Goal: Information Seeking & Learning: Learn about a topic

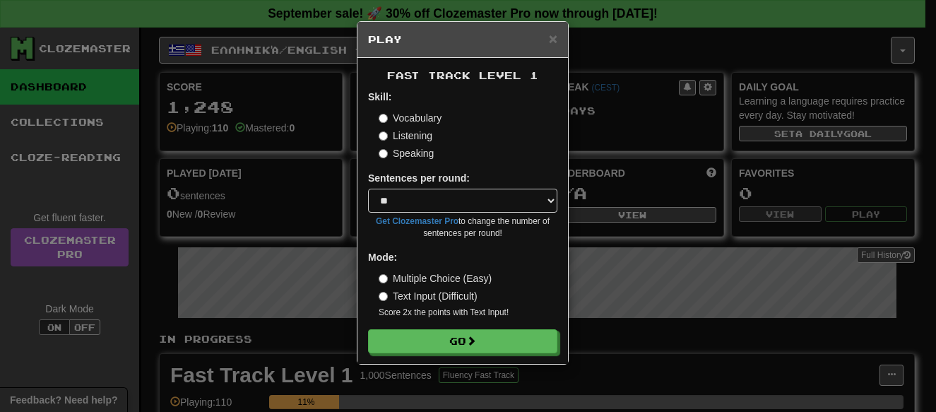
select select "**"
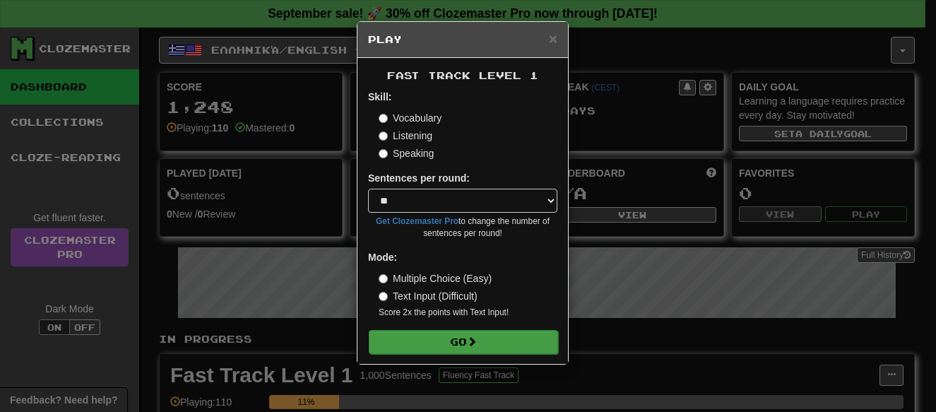
scroll to position [142, 0]
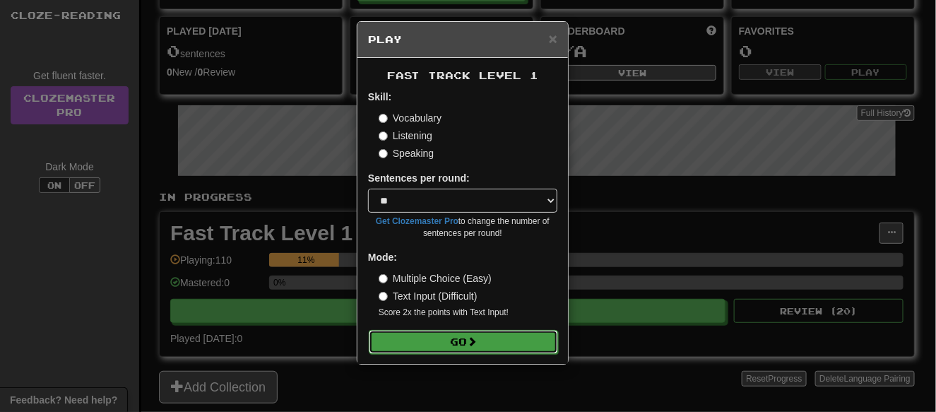
click at [491, 348] on button "Go" at bounding box center [463, 342] width 189 height 24
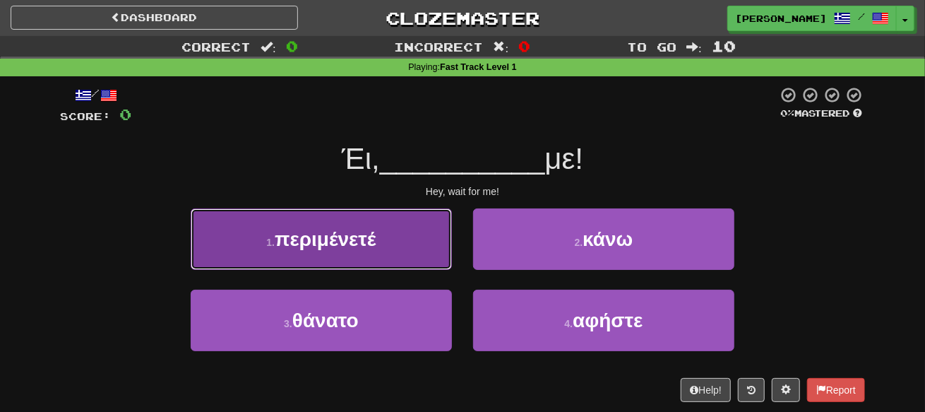
click at [404, 236] on button "1 . περιμένετέ" at bounding box center [321, 238] width 261 height 61
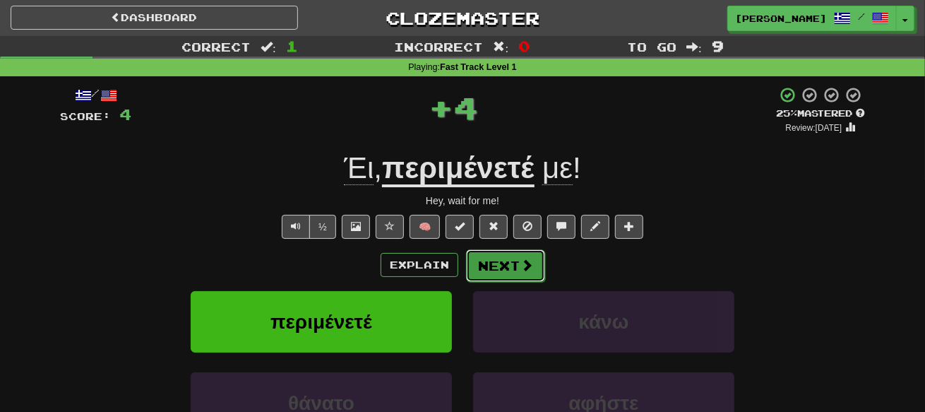
click at [489, 254] on button "Next" at bounding box center [505, 265] width 79 height 32
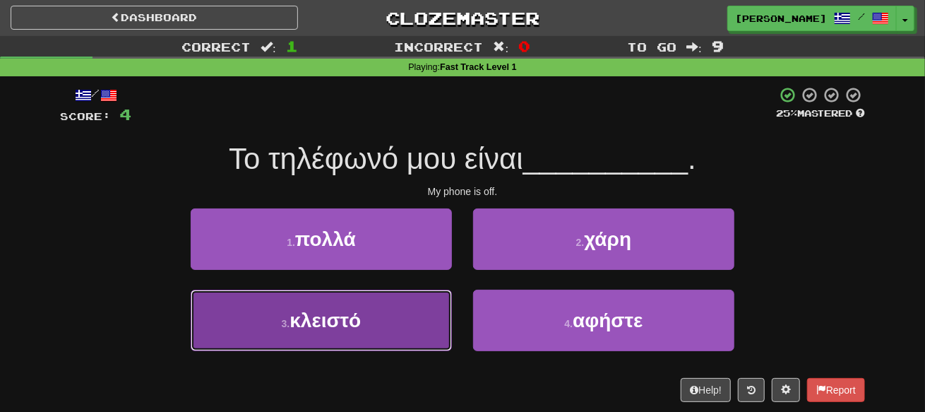
click at [390, 324] on button "3 . κλειστό" at bounding box center [321, 320] width 261 height 61
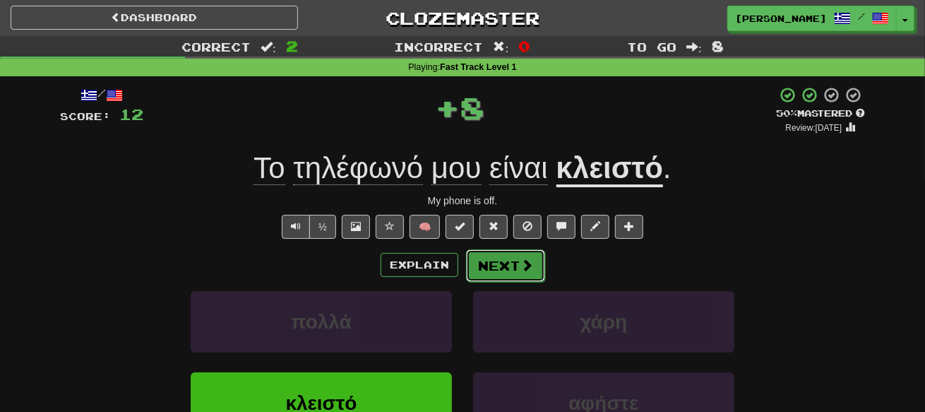
click at [491, 275] on button "Next" at bounding box center [505, 265] width 79 height 32
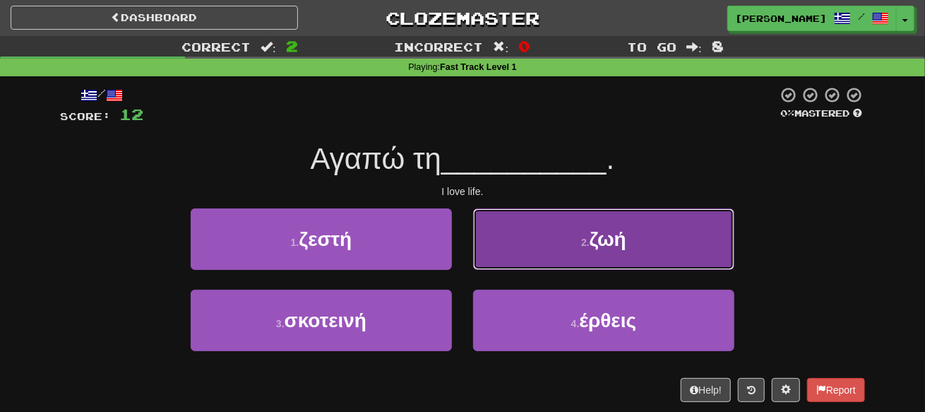
click at [494, 263] on button "2 . ζωή" at bounding box center [603, 238] width 261 height 61
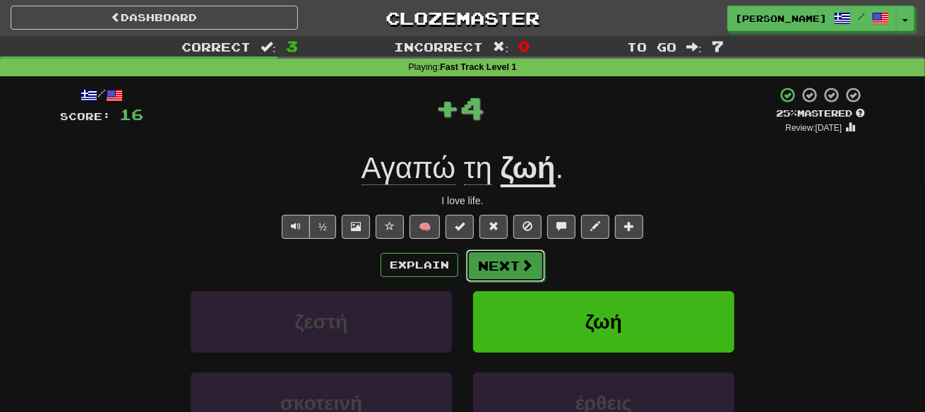
click at [499, 251] on button "Next" at bounding box center [505, 265] width 79 height 32
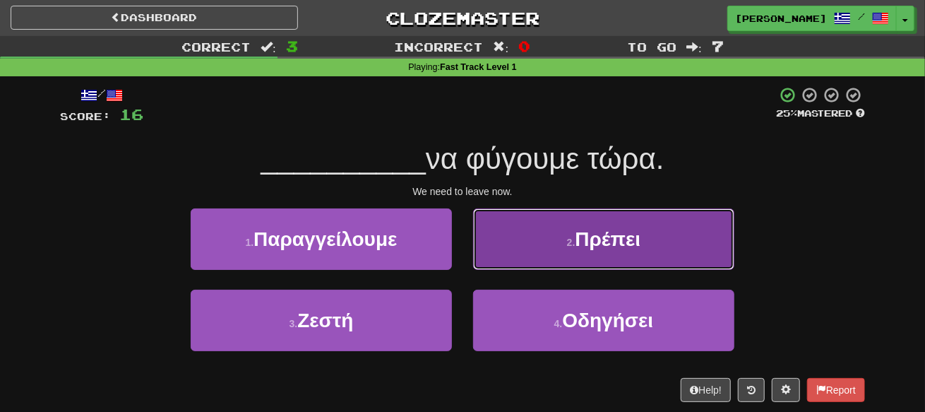
click at [553, 263] on button "2 . Πρέπει" at bounding box center [603, 238] width 261 height 61
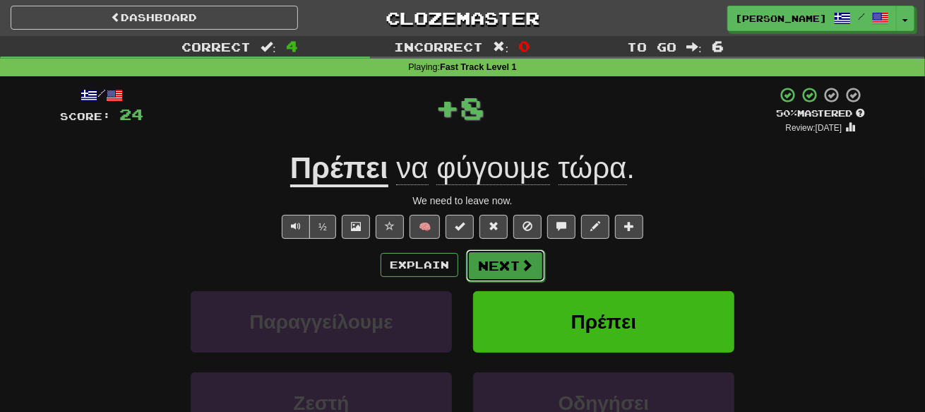
click at [528, 263] on span at bounding box center [526, 264] width 13 height 13
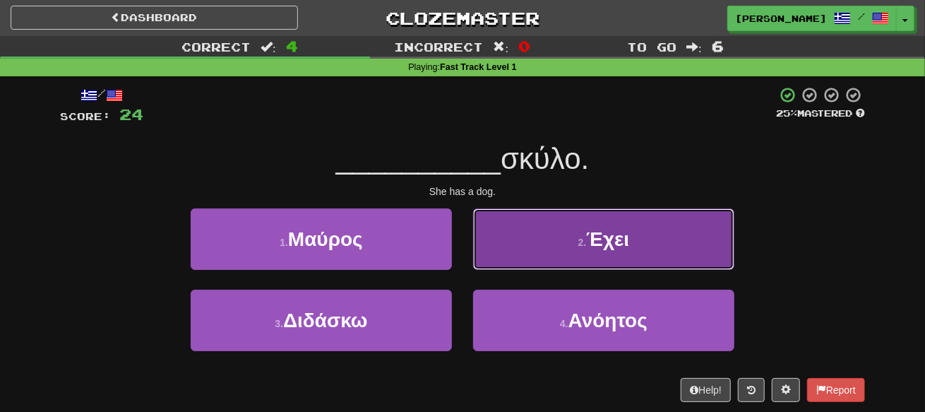
click at [530, 263] on button "2 . Έχει" at bounding box center [603, 238] width 261 height 61
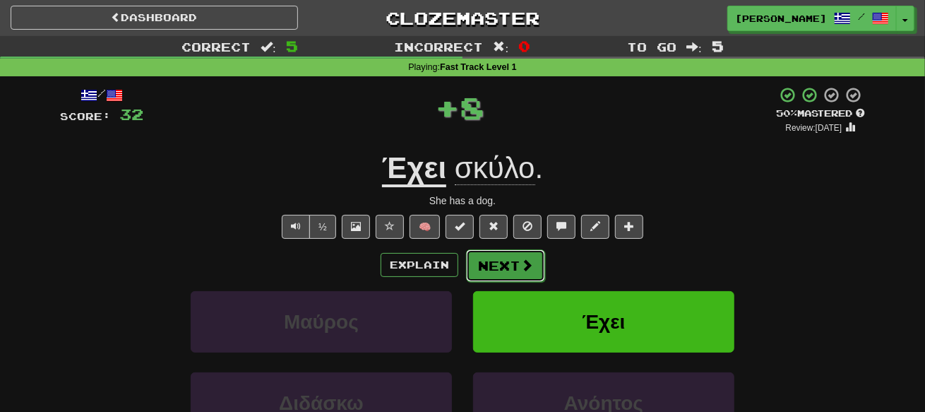
click at [503, 256] on button "Next" at bounding box center [505, 265] width 79 height 32
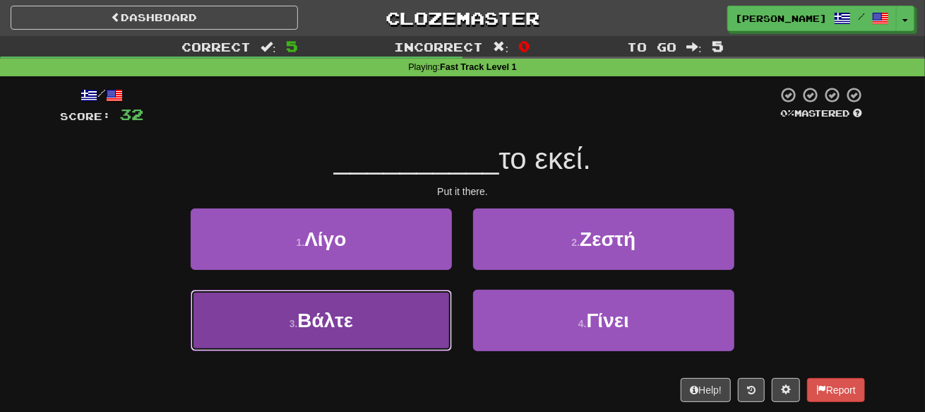
click at [431, 299] on button "3 . Βάλτε" at bounding box center [321, 320] width 261 height 61
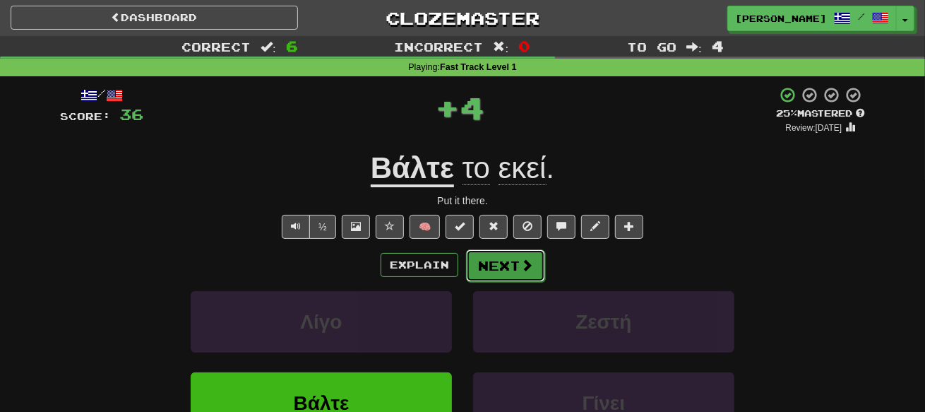
click at [493, 256] on button "Next" at bounding box center [505, 265] width 79 height 32
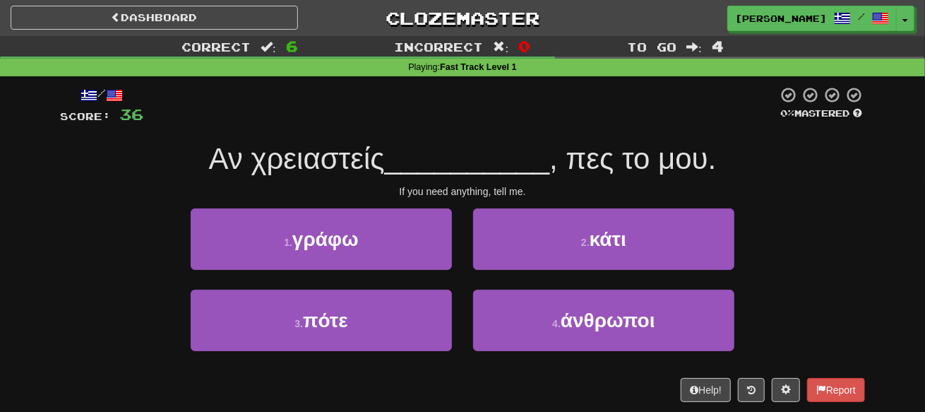
click at [532, 270] on div "2 . κάτι" at bounding box center [604, 248] width 282 height 81
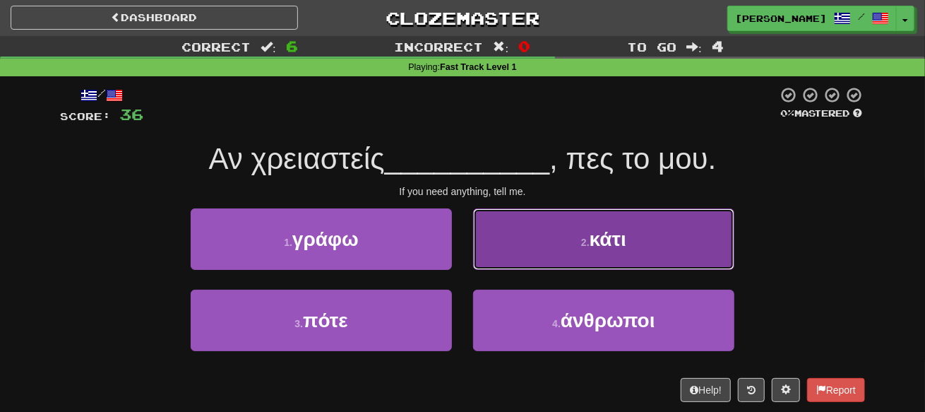
click at [533, 251] on button "2 . κάτι" at bounding box center [603, 238] width 261 height 61
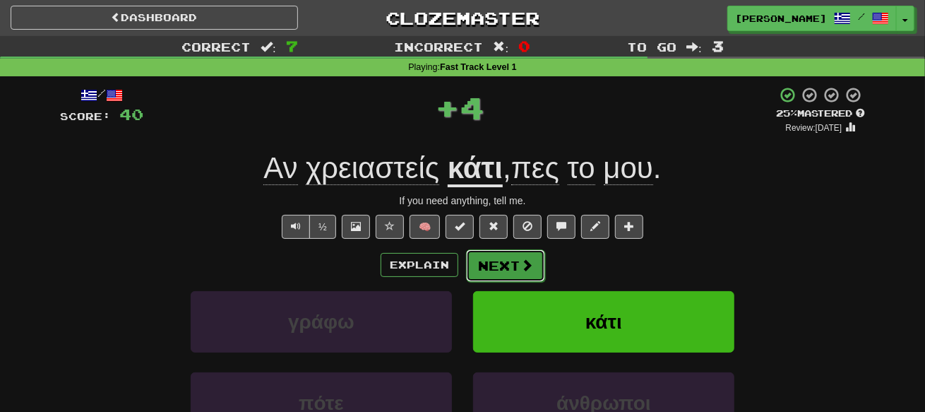
click at [522, 258] on span at bounding box center [526, 264] width 13 height 13
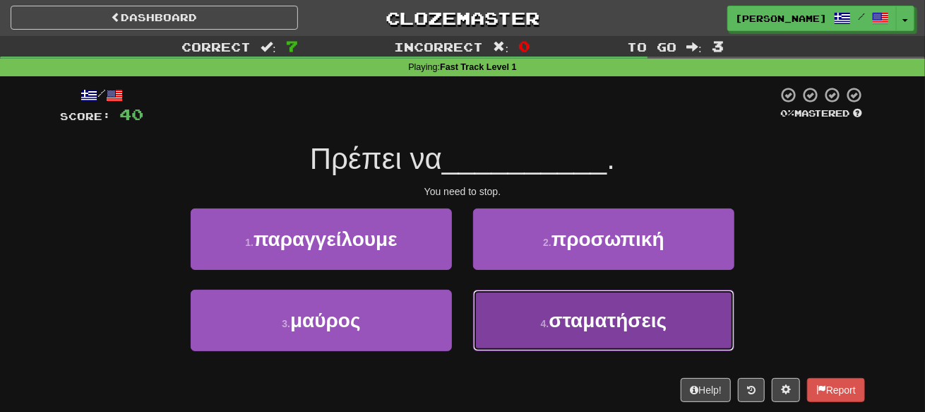
click at [538, 323] on button "4 . σταματήσεις" at bounding box center [603, 320] width 261 height 61
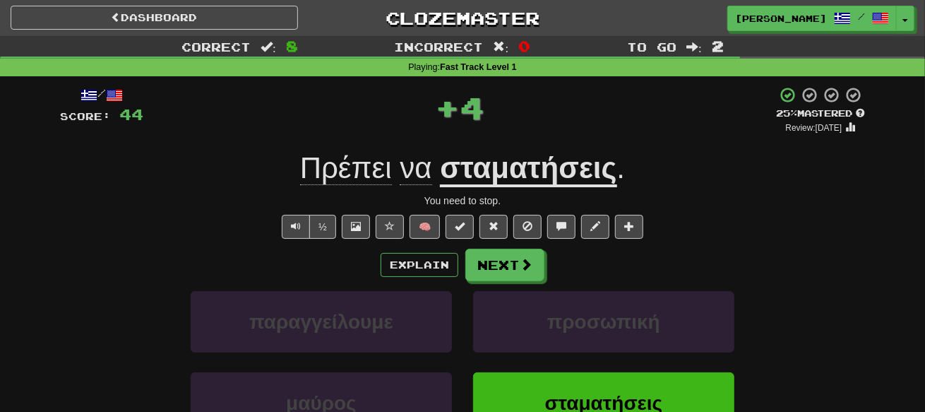
click at [503, 280] on div "Explain Next παραγγείλουμε προσωπική μαύρος σταματήσεις Learn more: παραγγείλου…" at bounding box center [462, 362] width 805 height 227
click at [499, 270] on button "Next" at bounding box center [505, 265] width 79 height 32
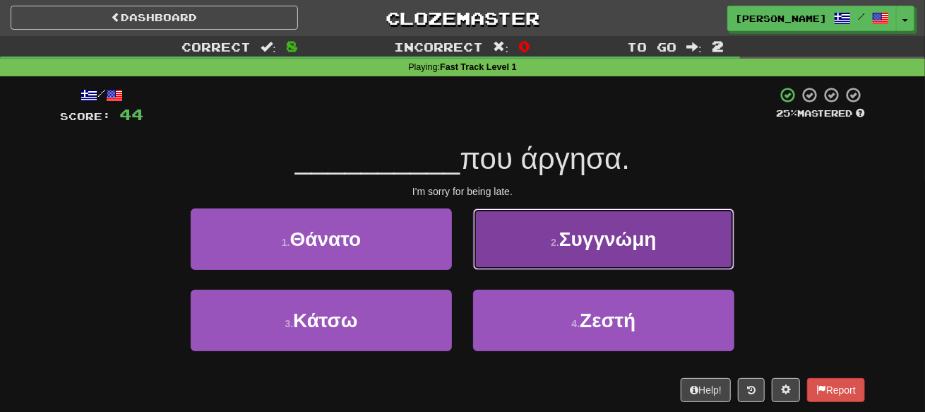
click at [556, 256] on button "2 . Συγγνώμη" at bounding box center [603, 238] width 261 height 61
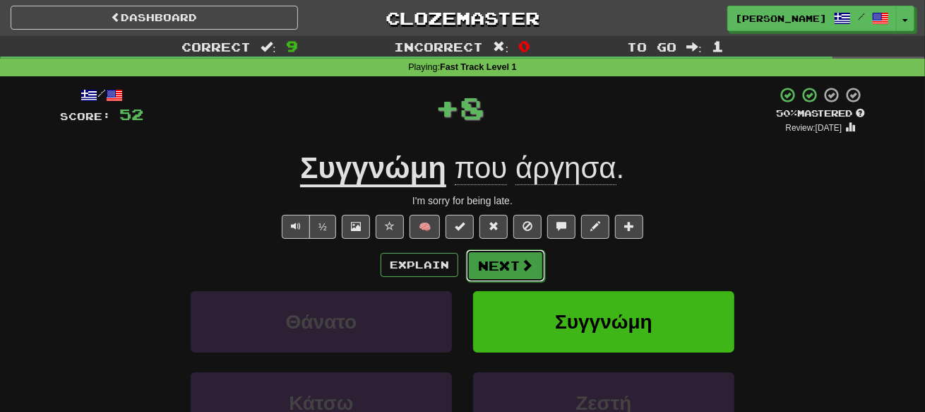
click at [492, 261] on button "Next" at bounding box center [505, 265] width 79 height 32
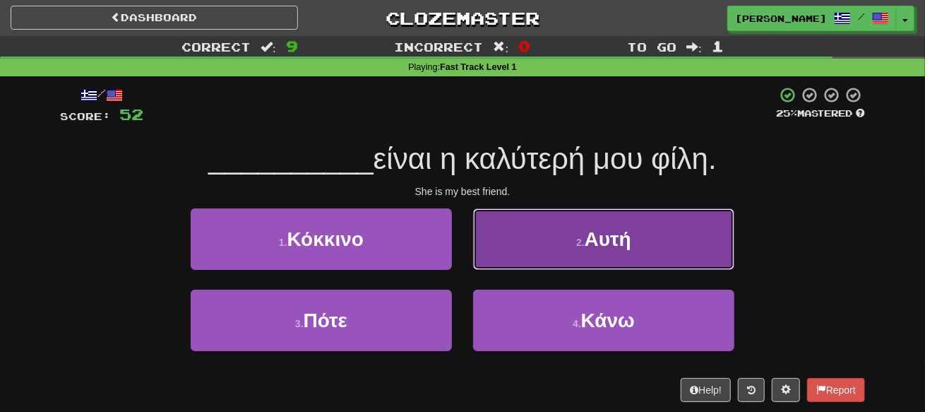
click at [510, 268] on button "2 . Αυτή" at bounding box center [603, 238] width 261 height 61
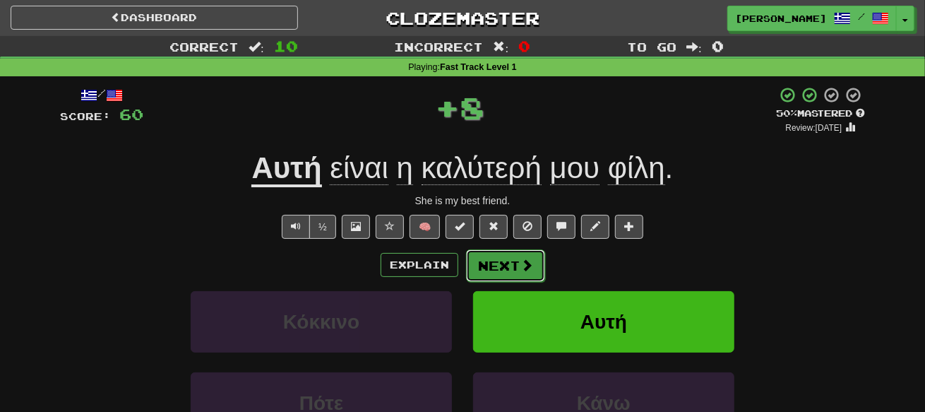
click at [494, 270] on button "Next" at bounding box center [505, 265] width 79 height 32
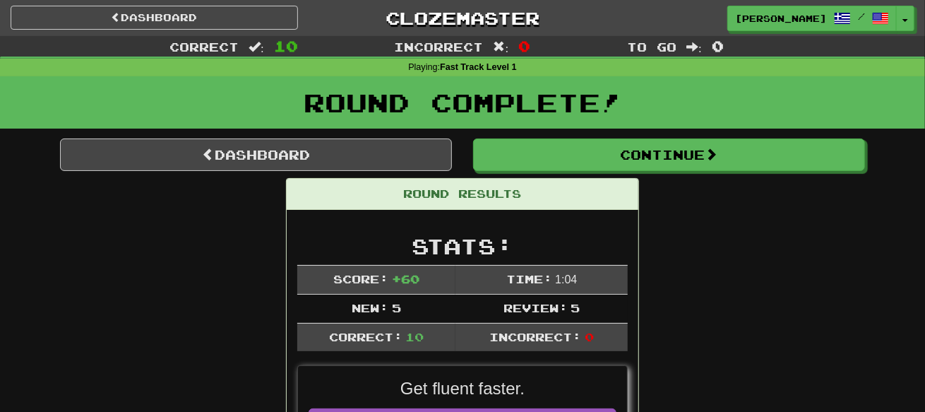
click at [494, 270] on td "Time: 1 : 0 4" at bounding box center [541, 279] width 172 height 29
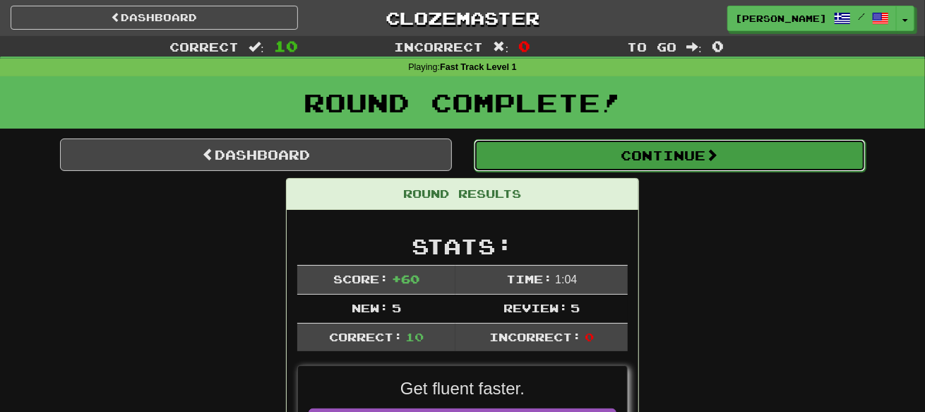
click at [618, 149] on button "Continue" at bounding box center [670, 155] width 392 height 32
